Goal: Check status: Check status

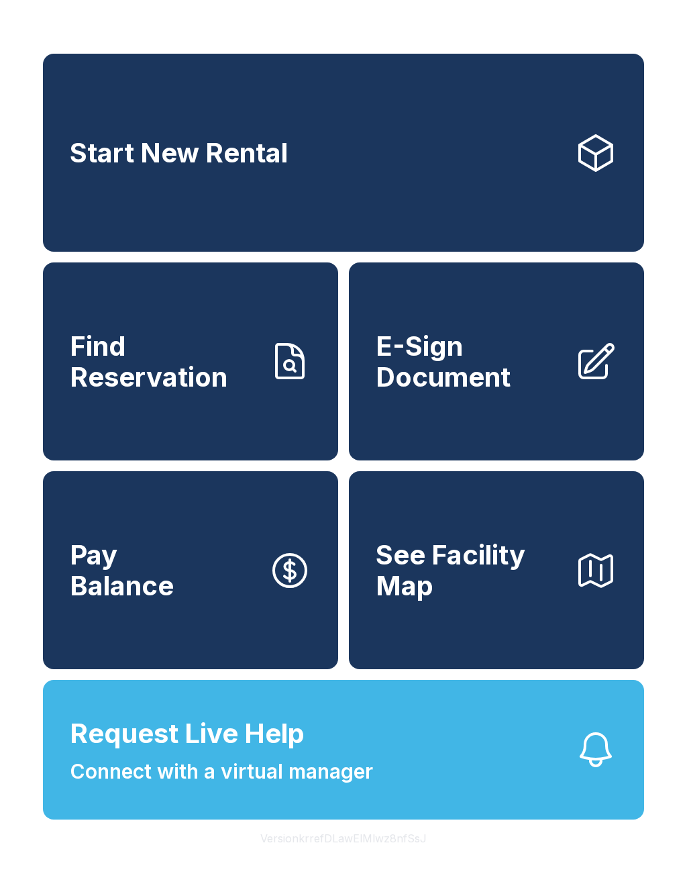
click at [203, 384] on span "Find Reservation" at bounding box center [164, 361] width 188 height 61
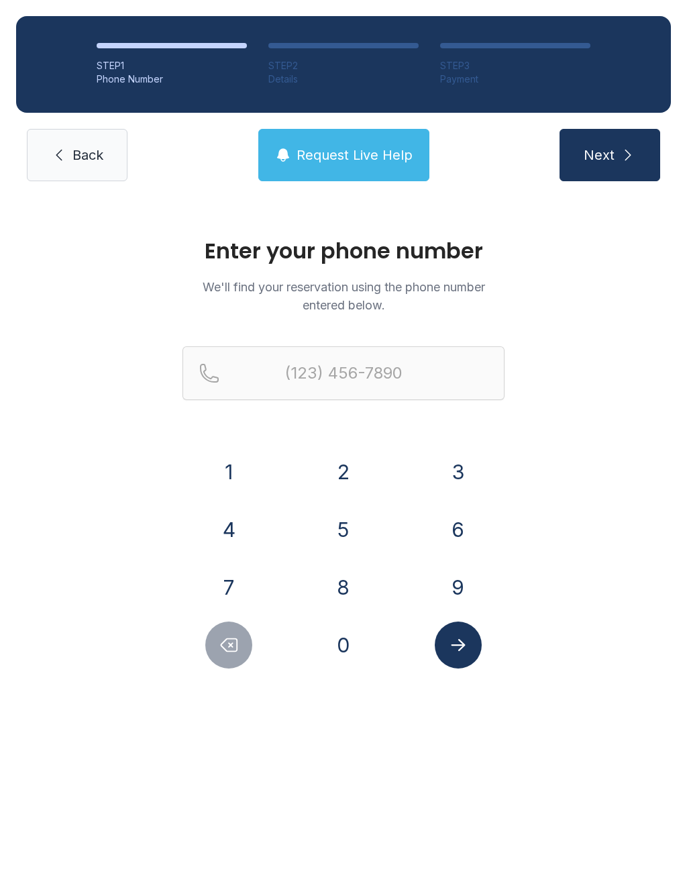
click at [348, 534] on button "5" at bounding box center [343, 529] width 47 height 47
click at [247, 533] on button "4" at bounding box center [228, 529] width 47 height 47
click at [362, 630] on button "0" at bounding box center [343, 645] width 47 height 47
click at [460, 464] on button "3" at bounding box center [458, 471] width 47 height 47
click at [356, 529] on button "5" at bounding box center [343, 529] width 47 height 47
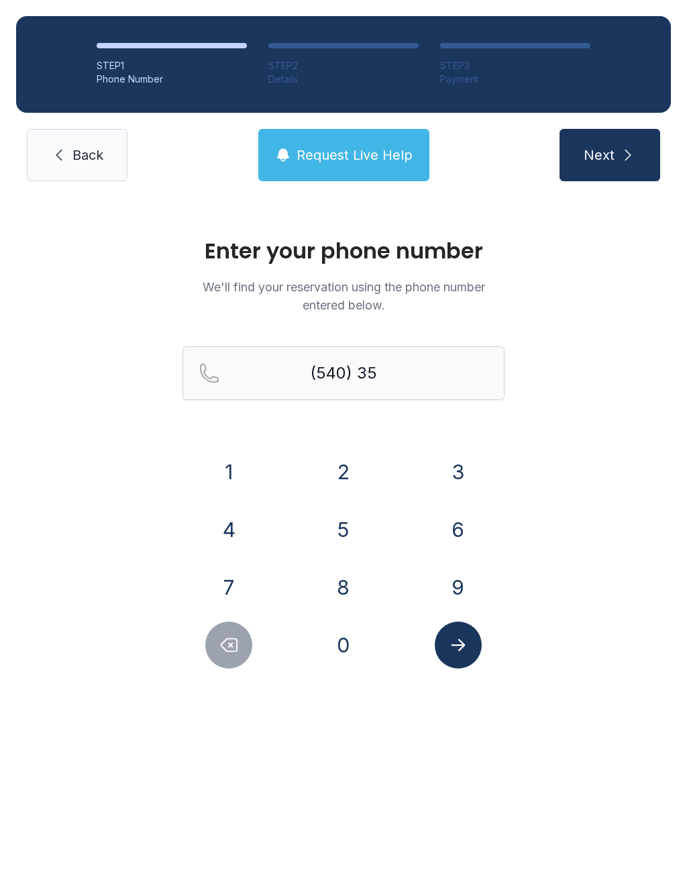
click at [355, 528] on button "5" at bounding box center [343, 529] width 47 height 47
click at [354, 624] on button "0" at bounding box center [343, 645] width 47 height 47
click at [458, 479] on button "3" at bounding box center [458, 471] width 47 height 47
click at [350, 586] on button "8" at bounding box center [343, 587] width 47 height 47
click at [348, 633] on button "0" at bounding box center [343, 645] width 47 height 47
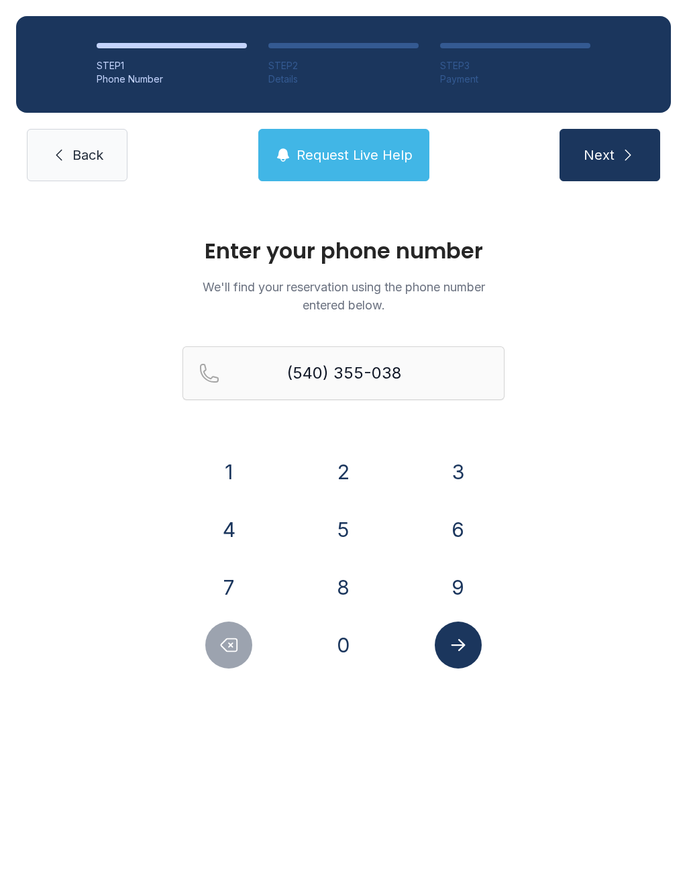
type input "[PHONE_NUMBER]"
click at [466, 627] on button "Submit lookup form" at bounding box center [458, 645] width 47 height 47
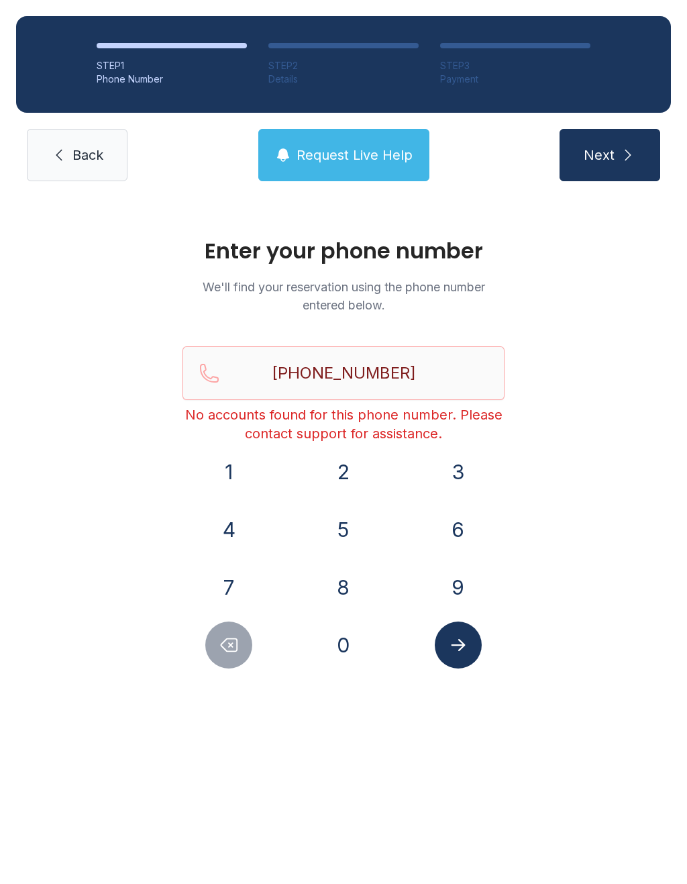
click at [614, 158] on span "Next" at bounding box center [599, 155] width 31 height 19
click at [617, 155] on button "Next" at bounding box center [610, 155] width 101 height 52
click at [76, 156] on span "Back" at bounding box center [87, 155] width 31 height 19
